Goal: Transaction & Acquisition: Purchase product/service

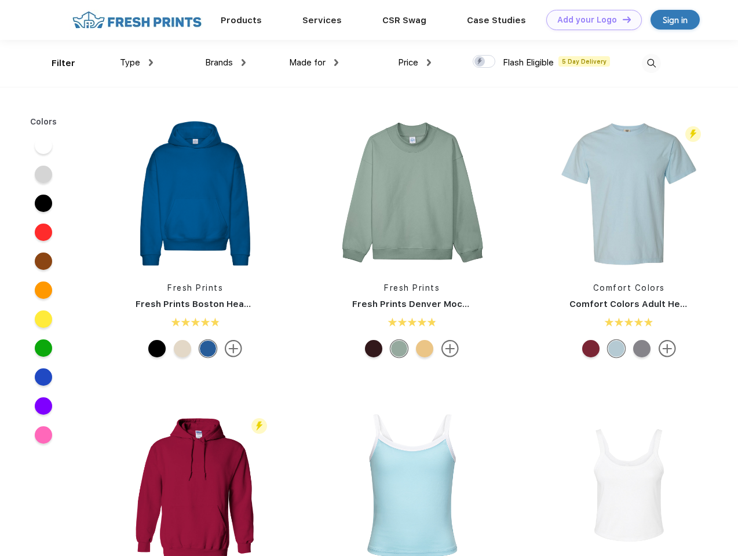
scroll to position [1, 0]
click at [589, 20] on link "Add your Logo Design Tool" at bounding box center [594, 20] width 96 height 20
click at [0, 0] on div "Design Tool" at bounding box center [0, 0] width 0 height 0
click at [621, 19] on link "Add your Logo Design Tool" at bounding box center [594, 20] width 96 height 20
click at [56, 63] on div "Filter" at bounding box center [64, 63] width 24 height 13
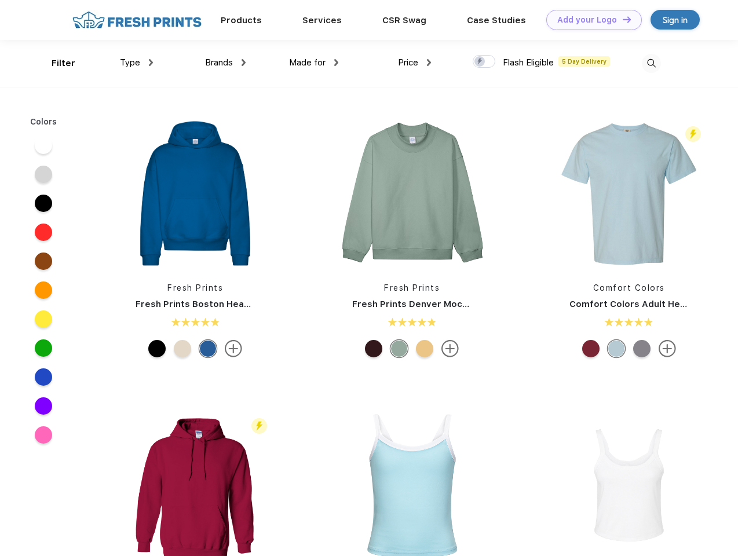
click at [137, 63] on span "Type" at bounding box center [130, 62] width 20 height 10
click at [225, 63] on span "Brands" at bounding box center [219, 62] width 28 height 10
click at [314, 63] on span "Made for" at bounding box center [307, 62] width 36 height 10
click at [415, 63] on span "Price" at bounding box center [408, 62] width 20 height 10
click at [484, 62] on div at bounding box center [484, 61] width 23 height 13
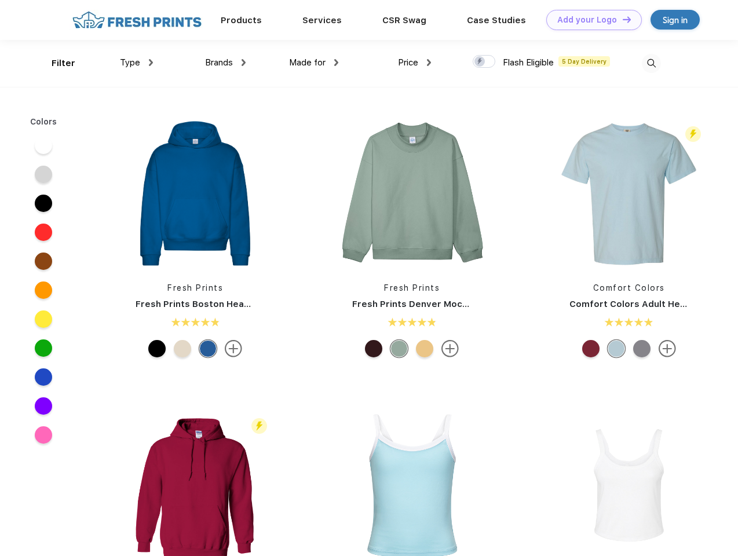
click at [480, 62] on input "checkbox" at bounding box center [477, 58] width 8 height 8
click at [651, 63] on img at bounding box center [651, 63] width 19 height 19
